Goal: Navigation & Orientation: Find specific page/section

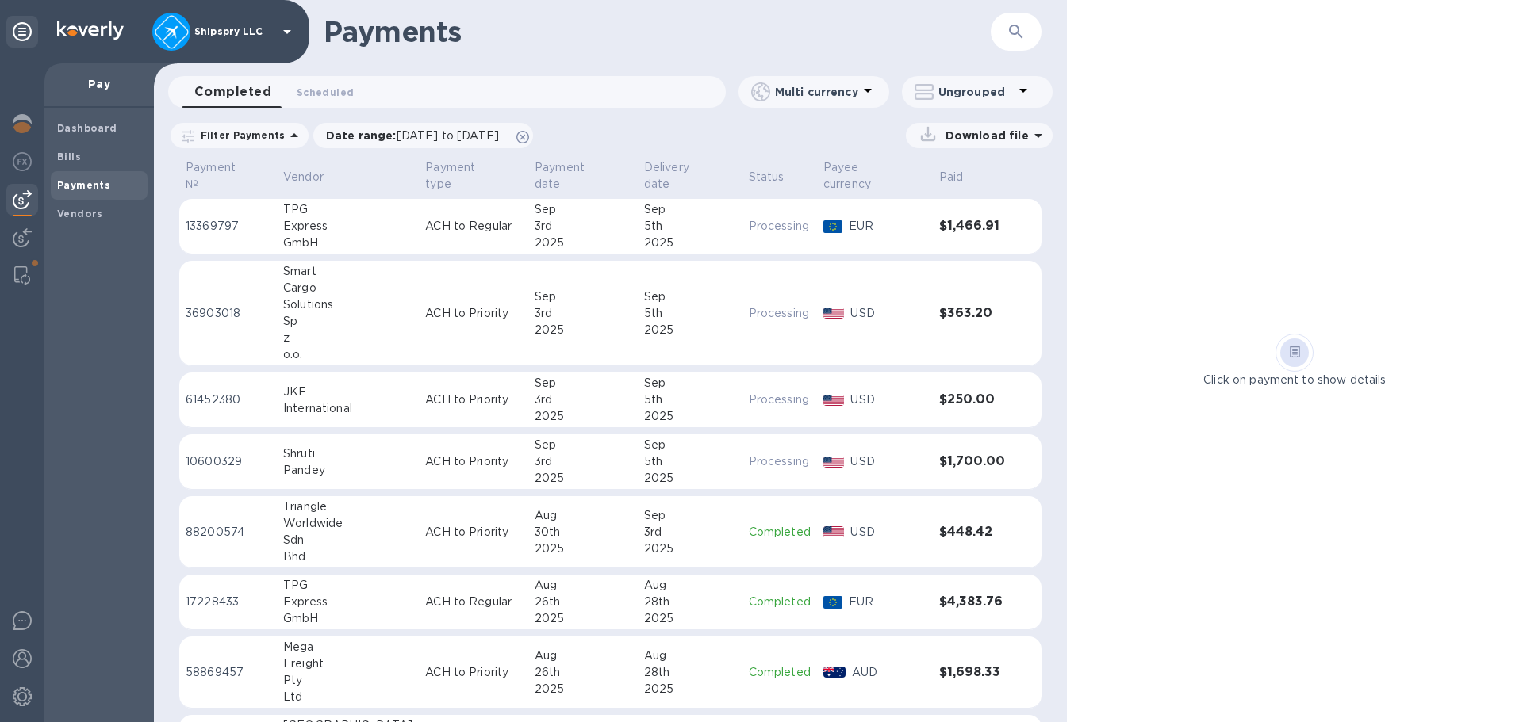
click at [79, 186] on b "Payments" at bounding box center [83, 185] width 53 height 12
click at [12, 233] on div at bounding box center [22, 239] width 32 height 35
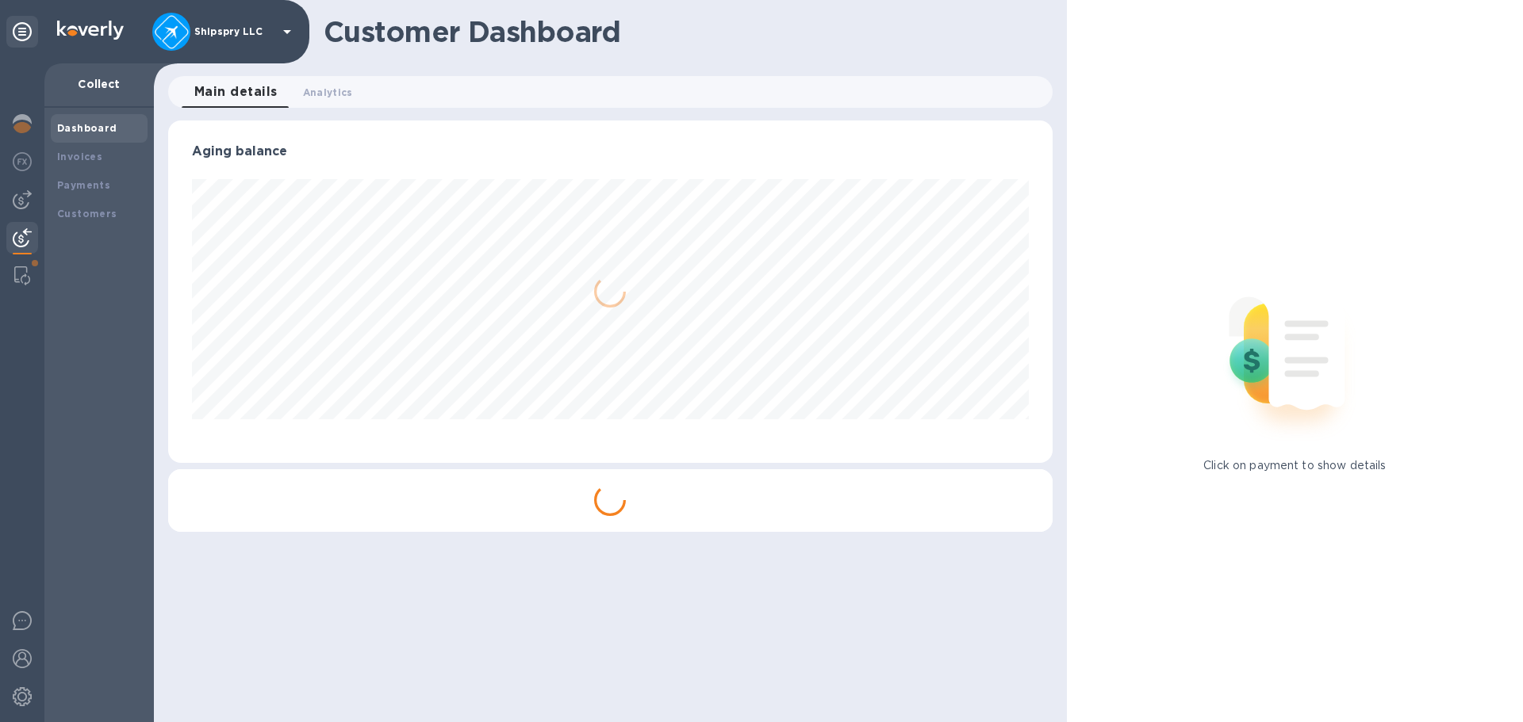
scroll to position [343, 883]
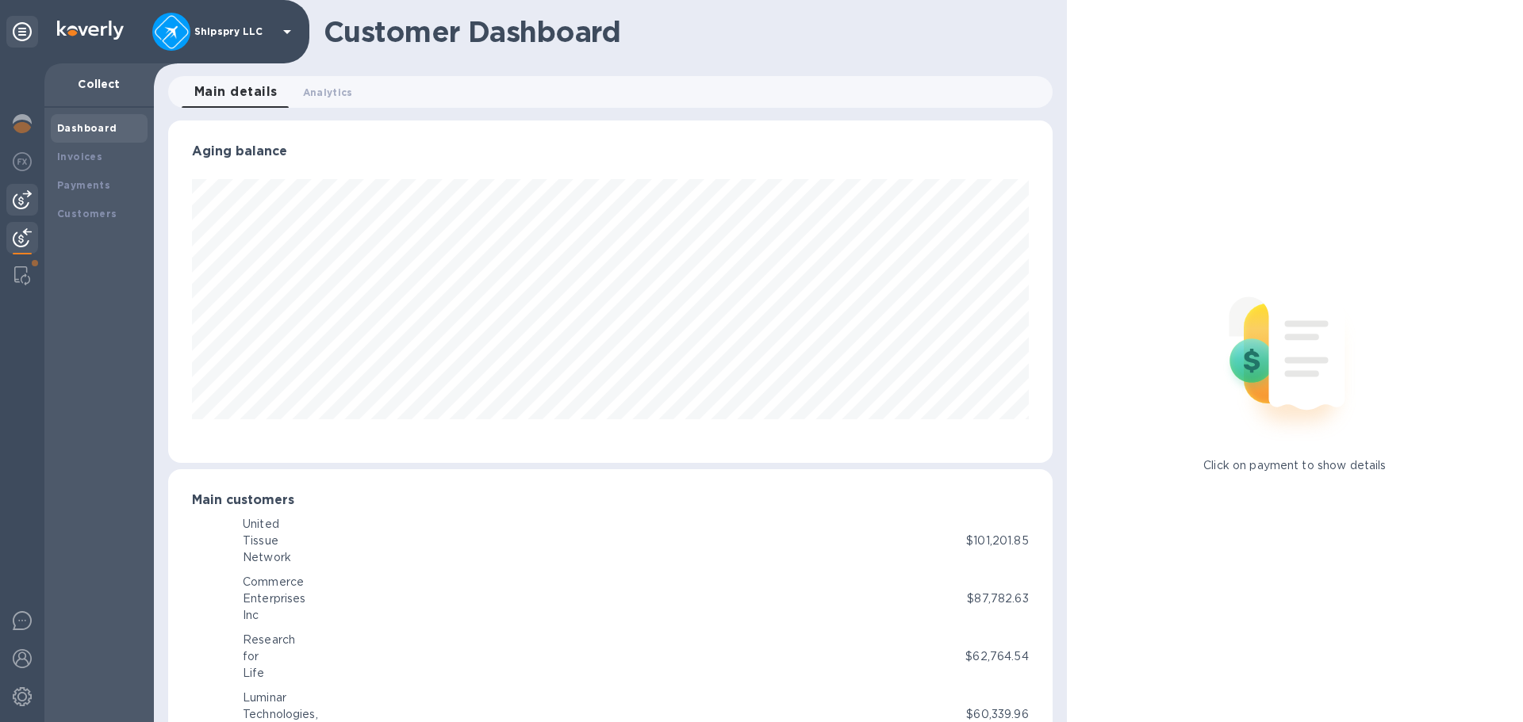
click at [17, 190] on div at bounding box center [22, 200] width 32 height 32
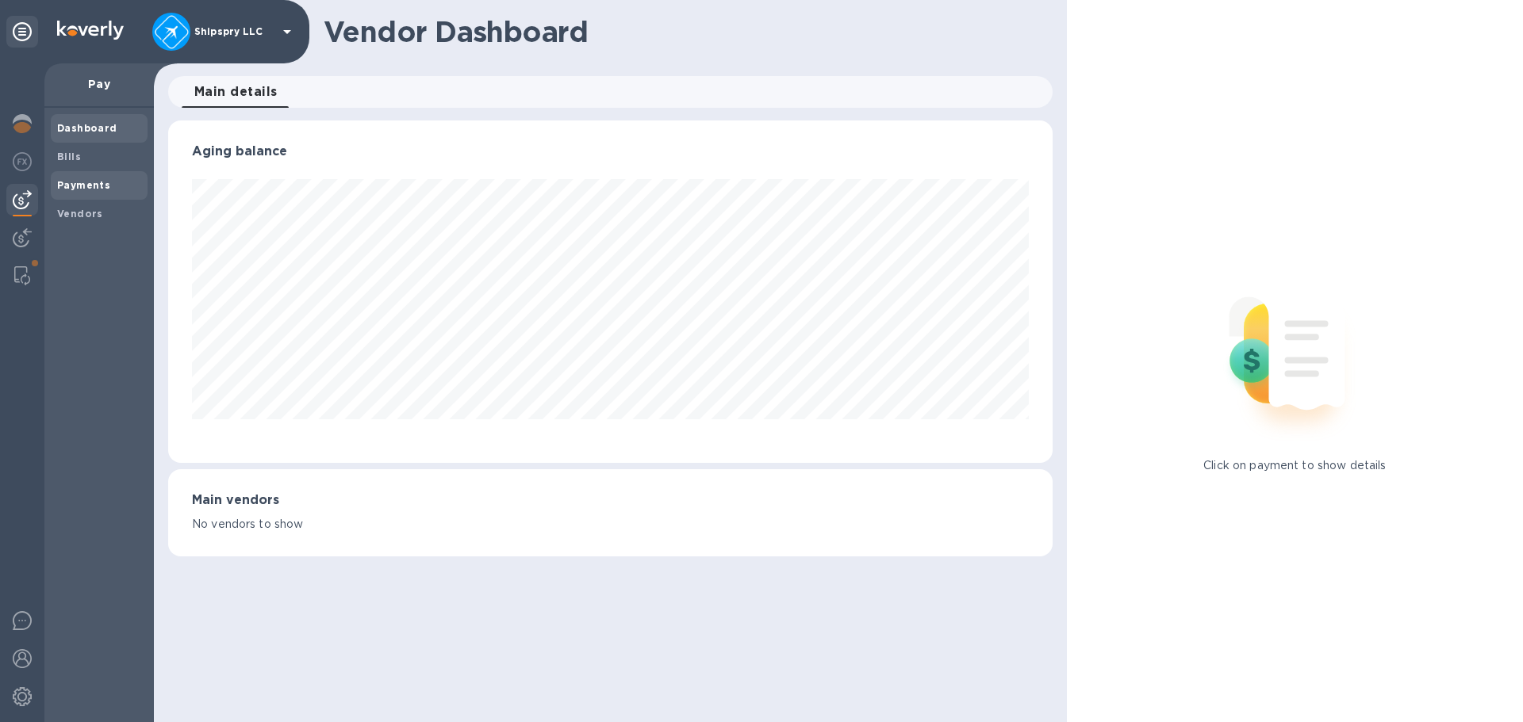
scroll to position [343, 883]
click at [91, 186] on b "Payments" at bounding box center [83, 185] width 53 height 12
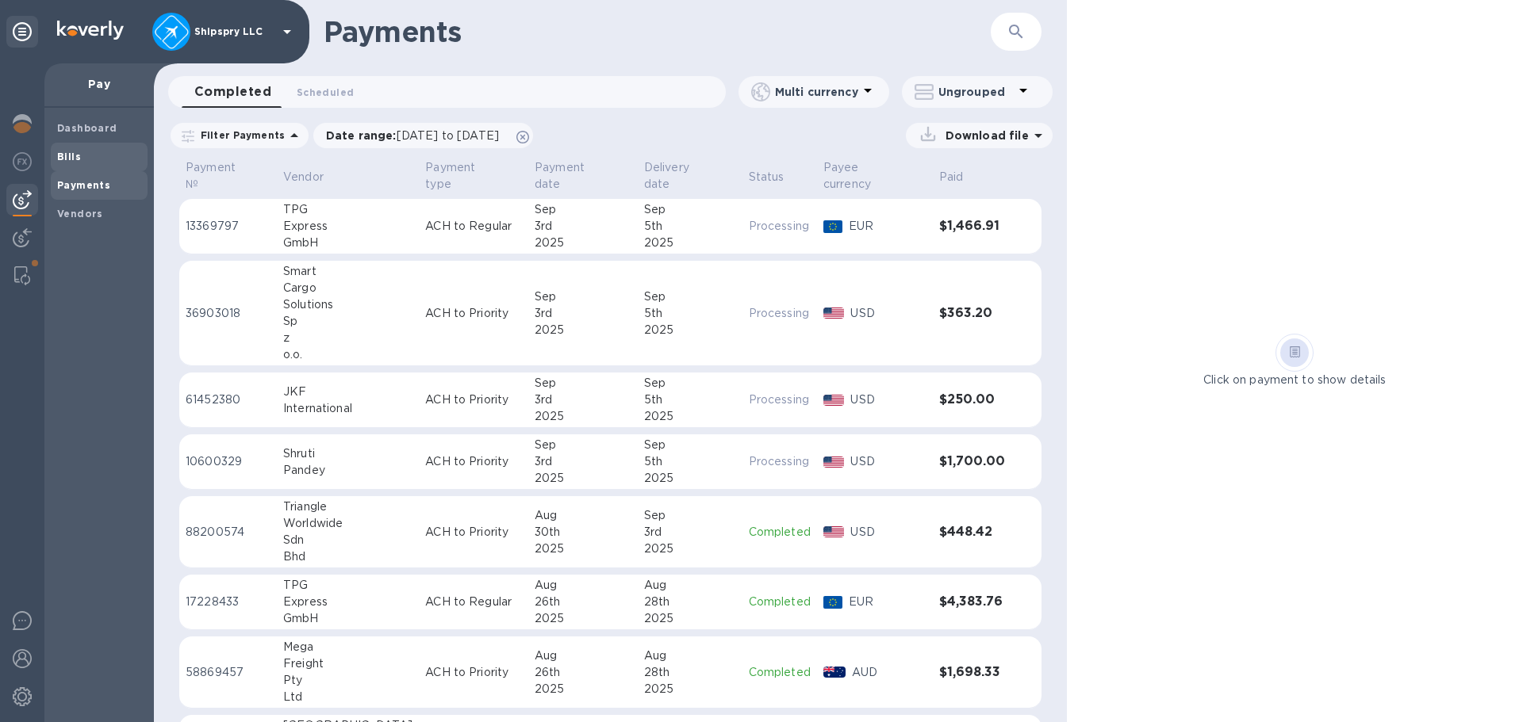
click at [82, 150] on span "Bills" at bounding box center [99, 157] width 84 height 16
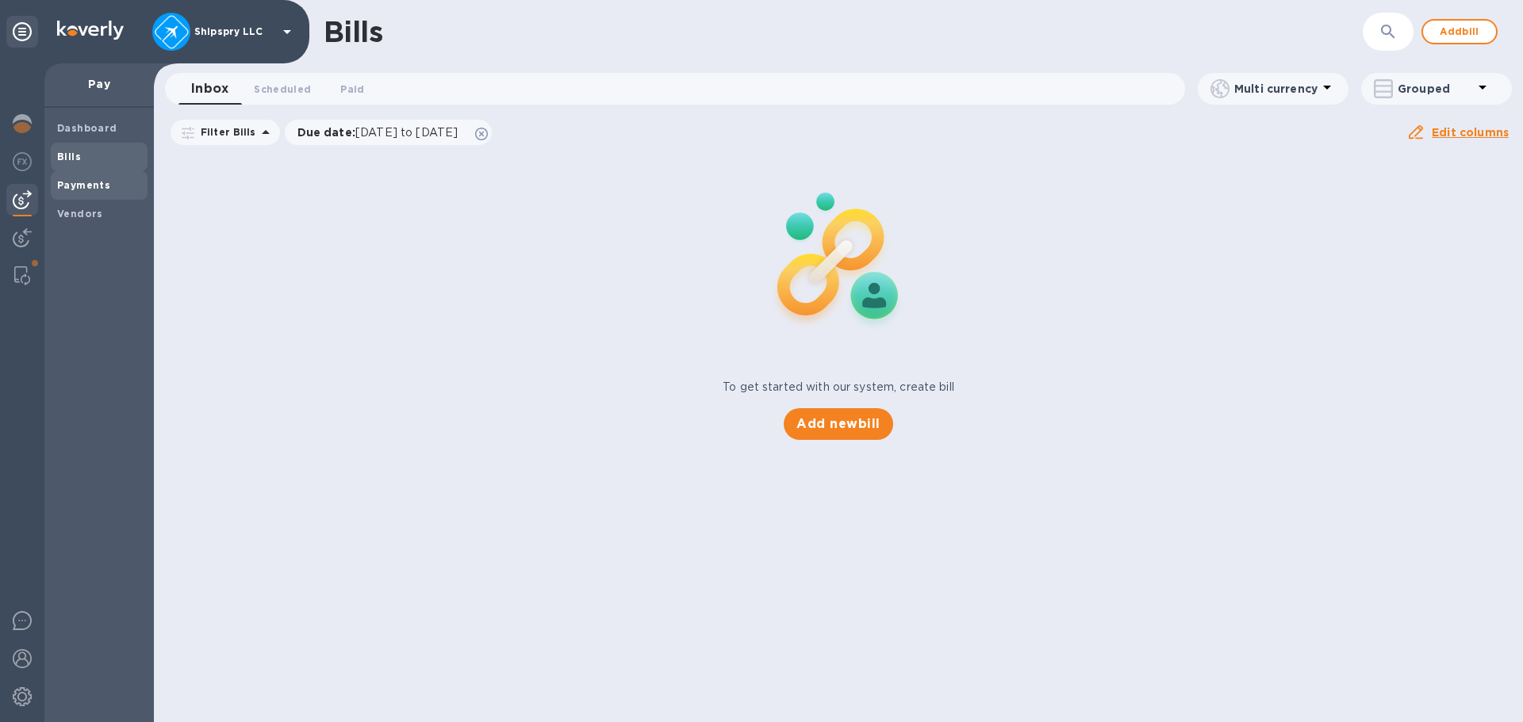
click at [75, 181] on b "Payments" at bounding box center [83, 185] width 53 height 12
